Goal: Information Seeking & Learning: Learn about a topic

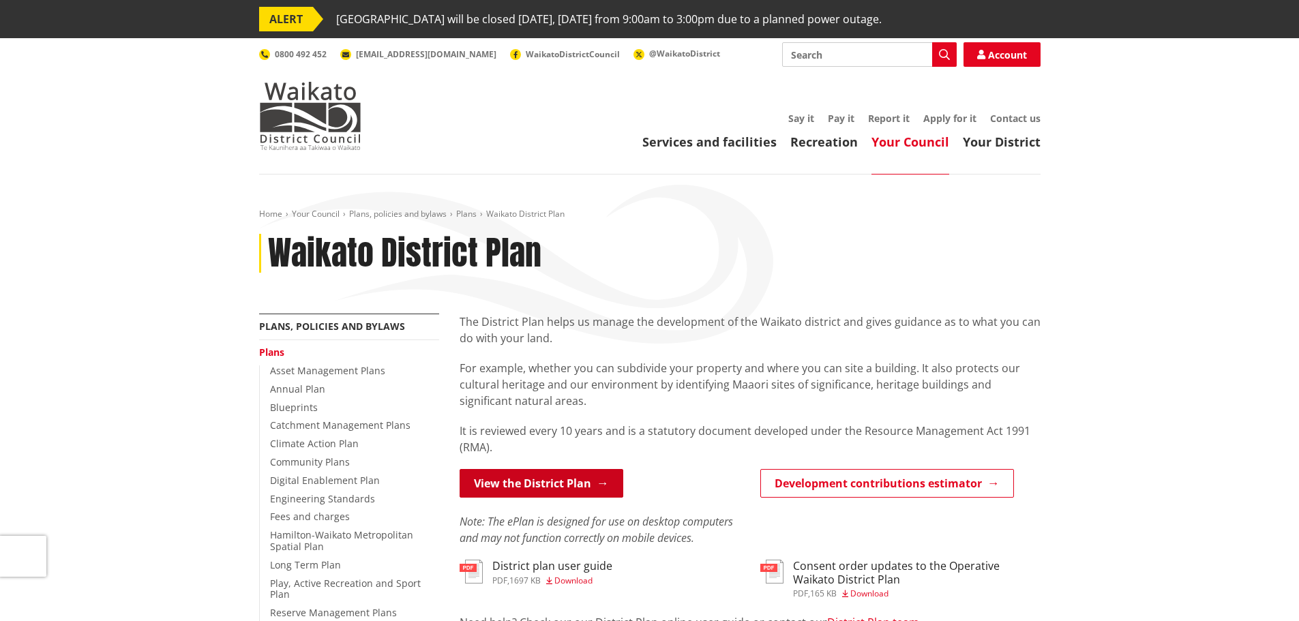
click at [555, 479] on link "View the District Plan" at bounding box center [542, 483] width 164 height 29
click at [348, 118] on img at bounding box center [310, 116] width 102 height 68
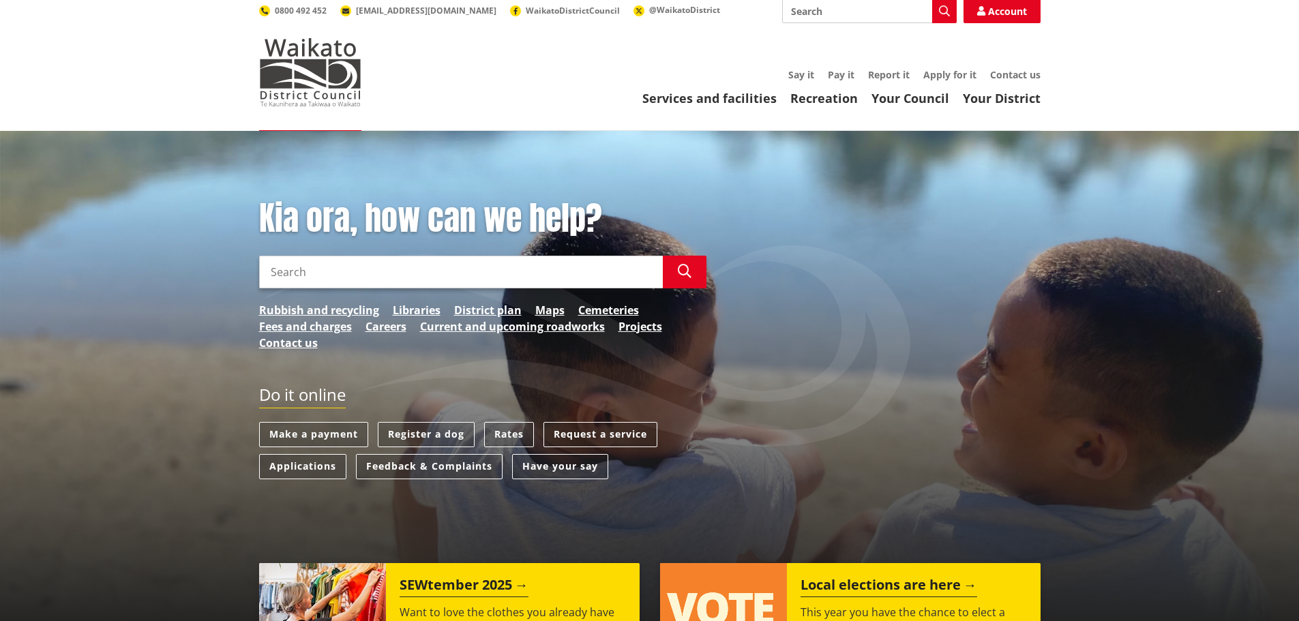
scroll to position [68, 0]
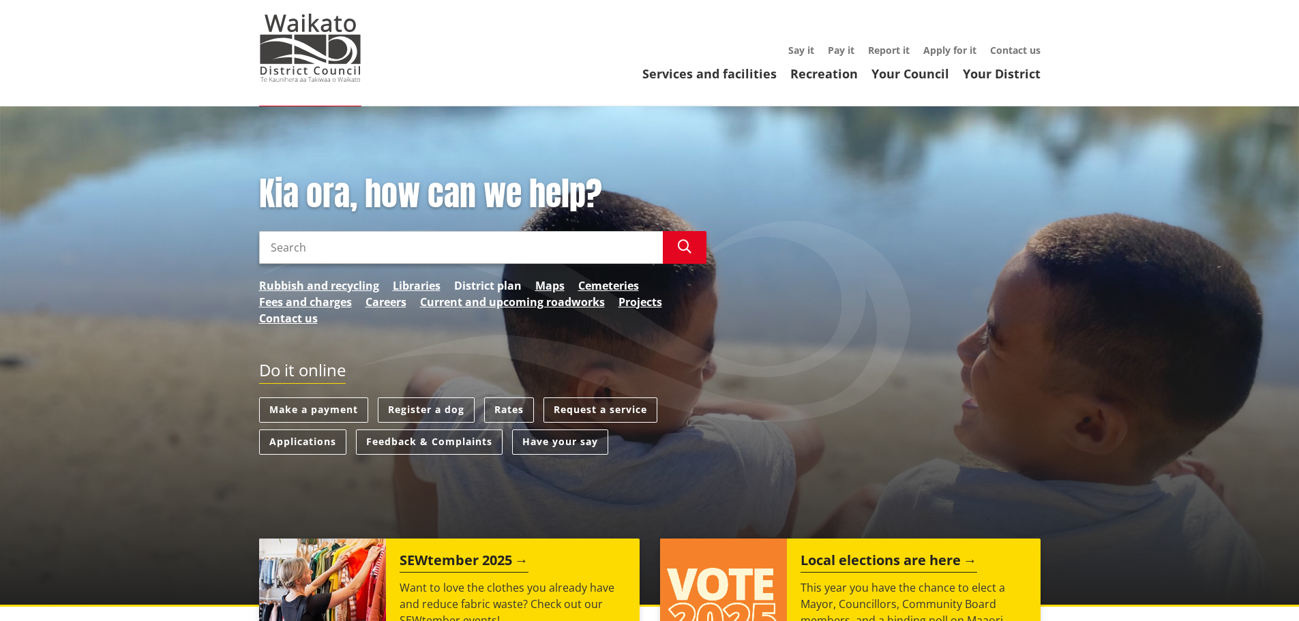
click at [495, 281] on link "District plan" at bounding box center [488, 286] width 68 height 16
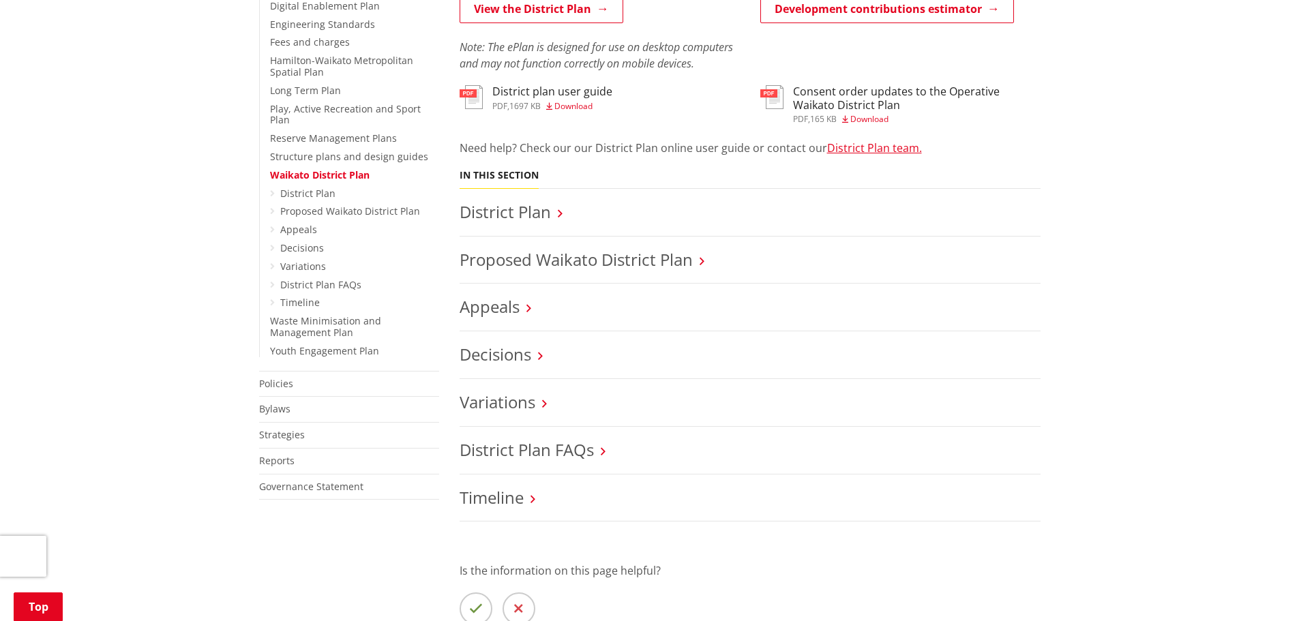
scroll to position [477, 0]
click at [467, 292] on li "Appeals" at bounding box center [750, 305] width 581 height 48
click at [531, 344] on link "Decisions" at bounding box center [496, 351] width 72 height 23
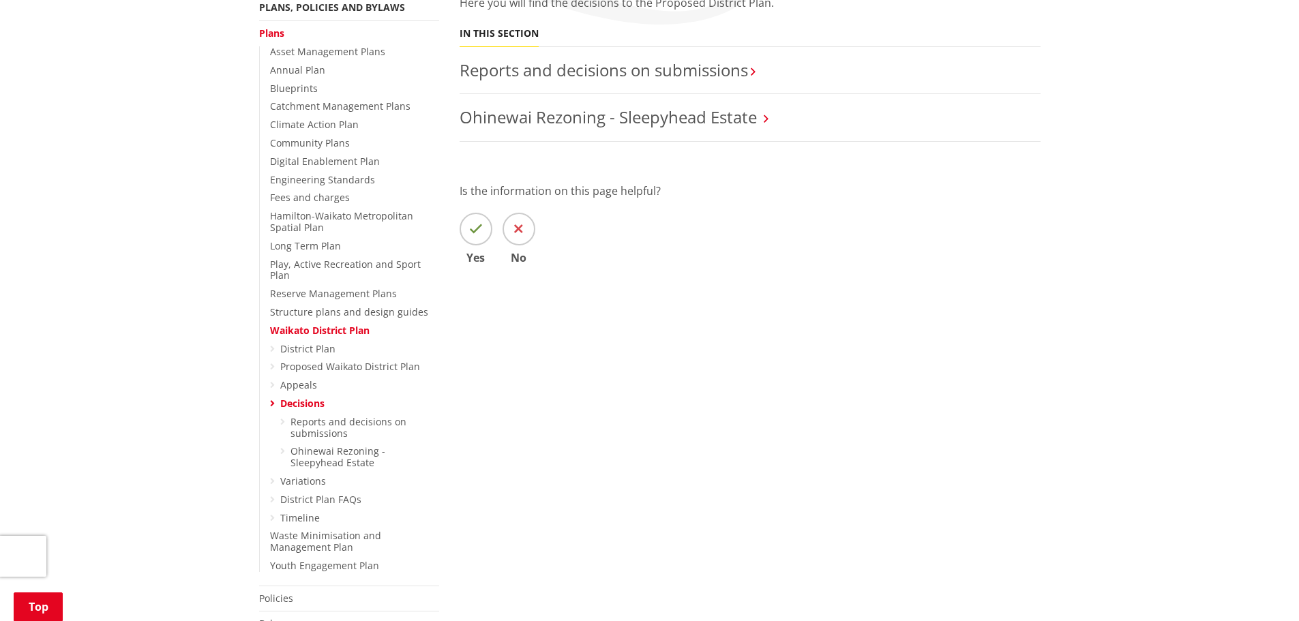
scroll to position [273, 0]
